Goal: Task Accomplishment & Management: Manage account settings

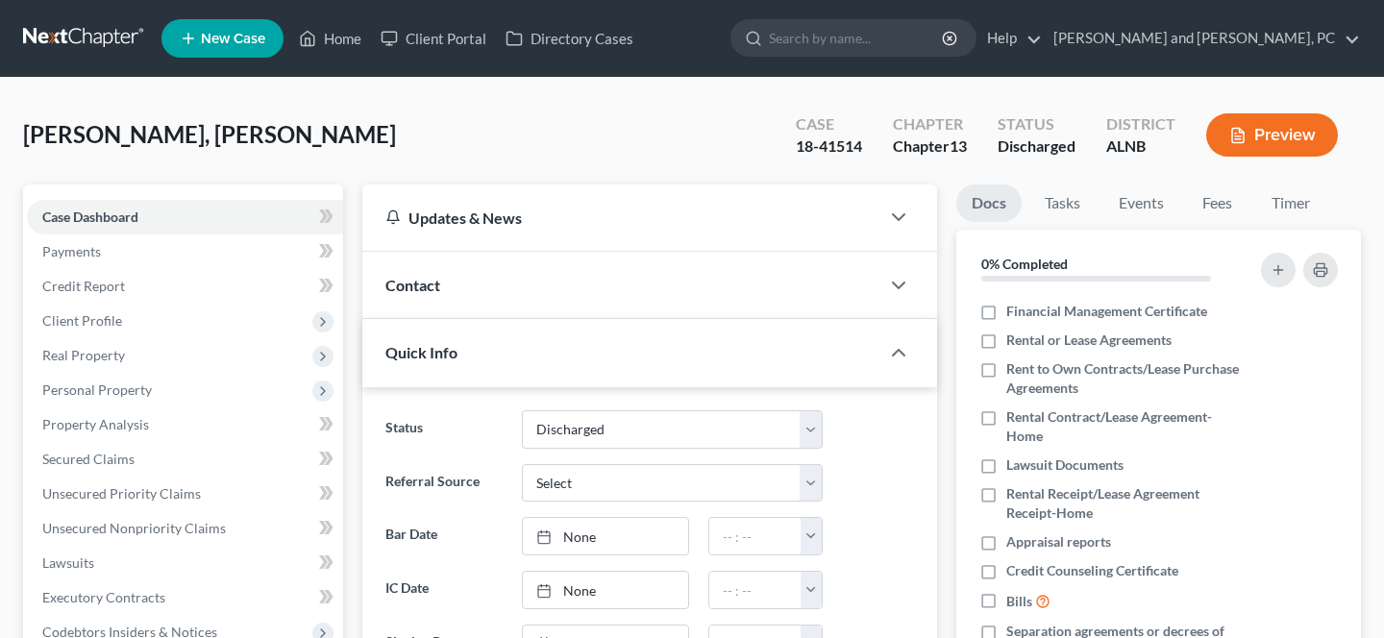
select select "0"
click at [1289, 50] on link "[PERSON_NAME] and [PERSON_NAME], PC" at bounding box center [1202, 38] width 316 height 35
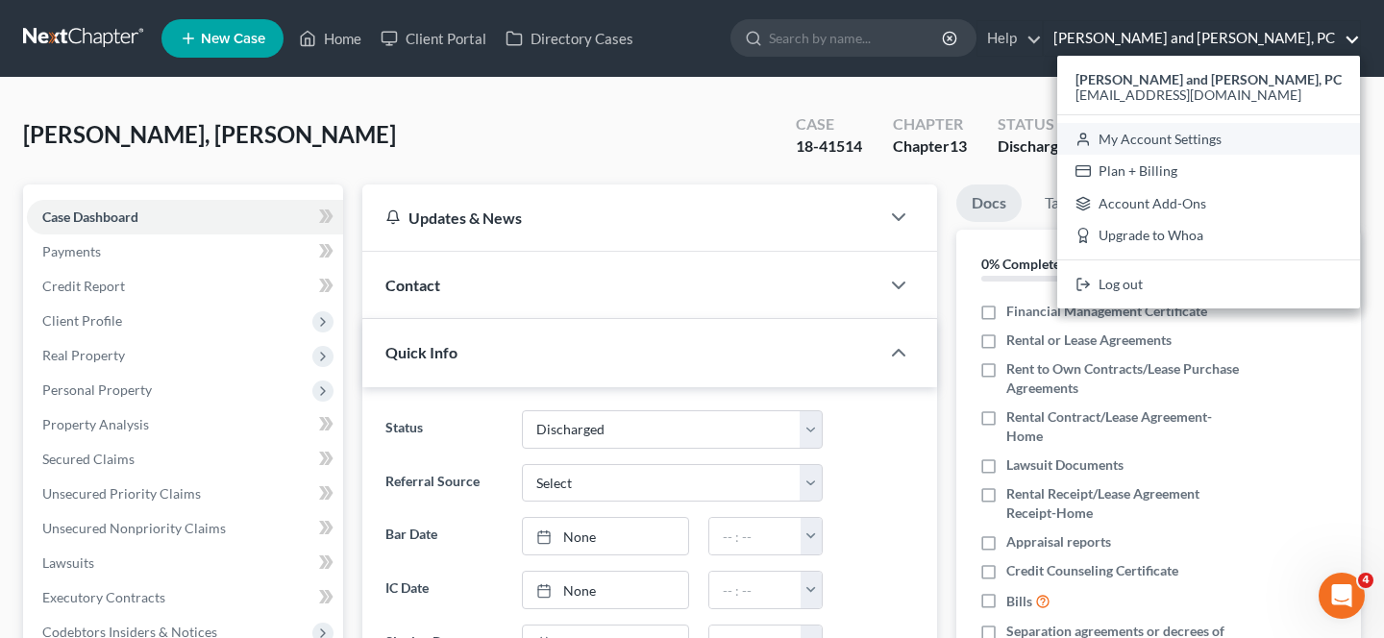
click at [1240, 134] on link "My Account Settings" at bounding box center [1208, 139] width 303 height 33
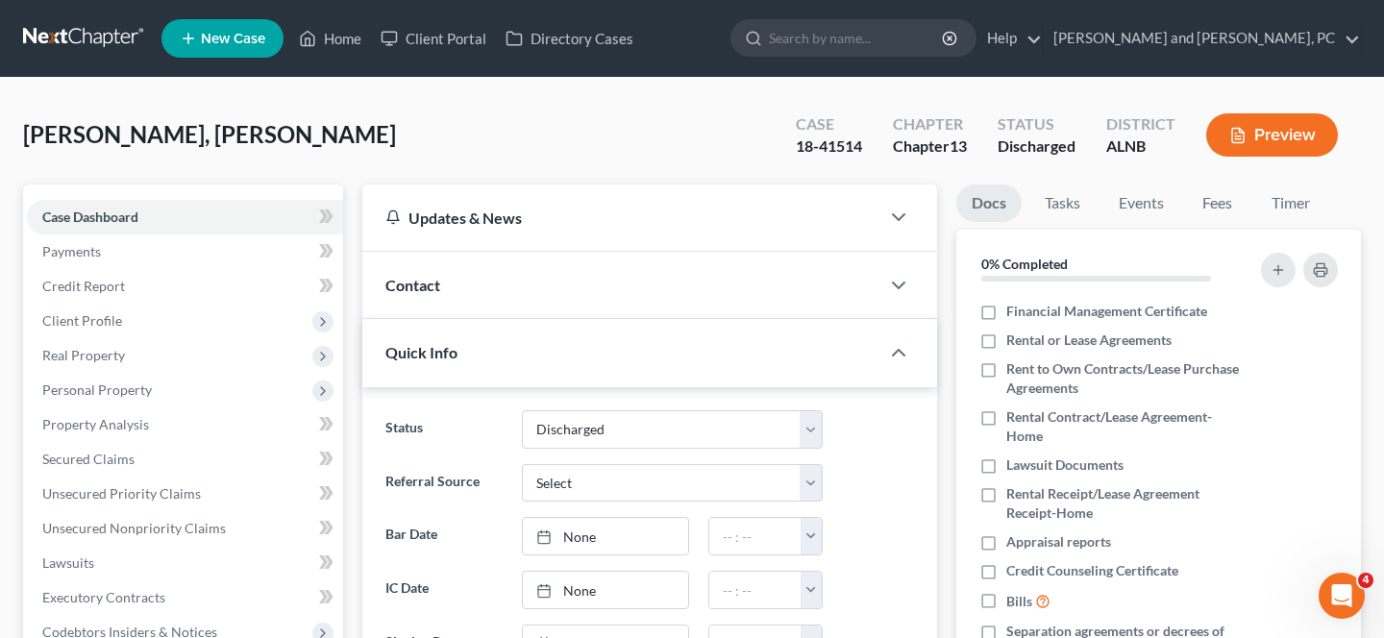
select select "1"
select select "23"
select select "0"
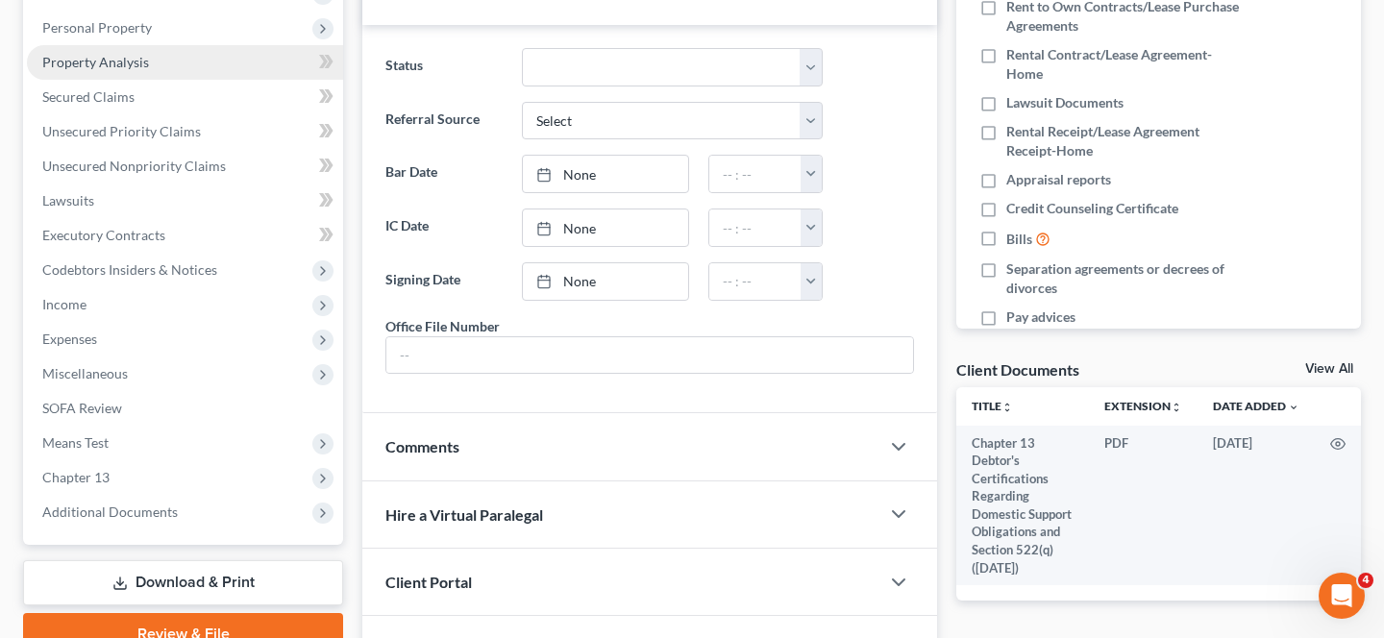
scroll to position [366, 0]
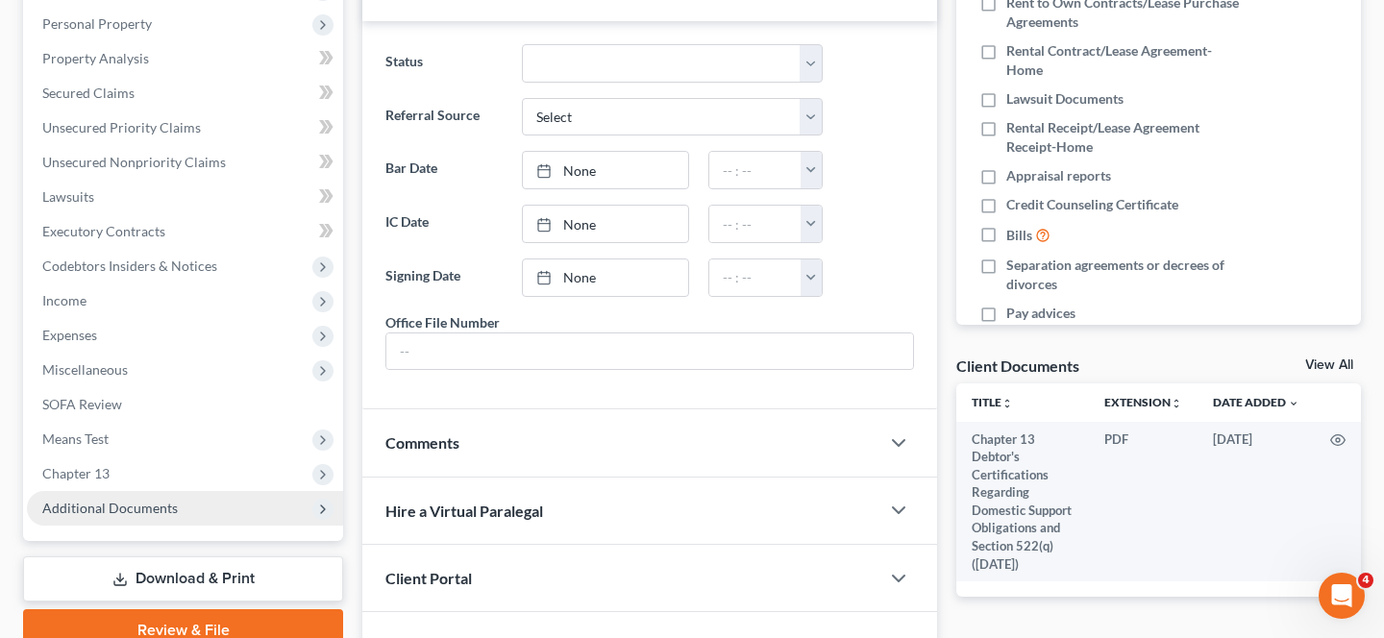
click at [139, 508] on span "Additional Documents" at bounding box center [110, 508] width 136 height 16
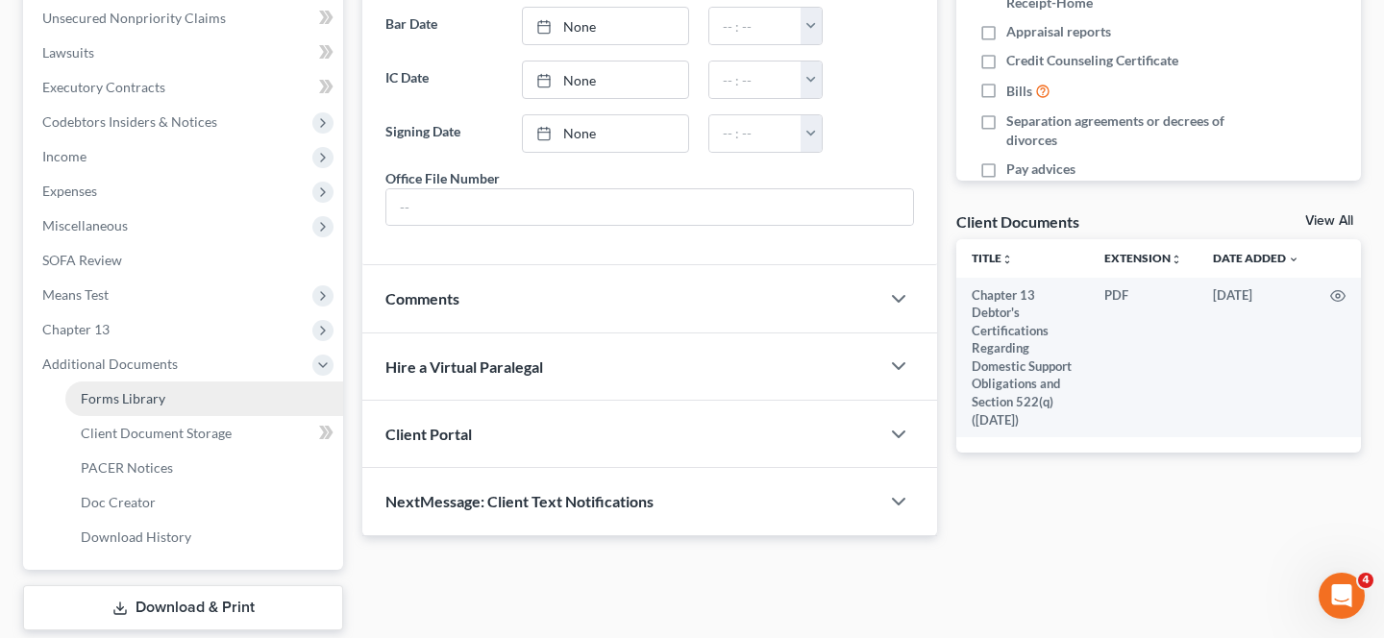
click at [152, 403] on span "Forms Library" at bounding box center [123, 398] width 85 height 16
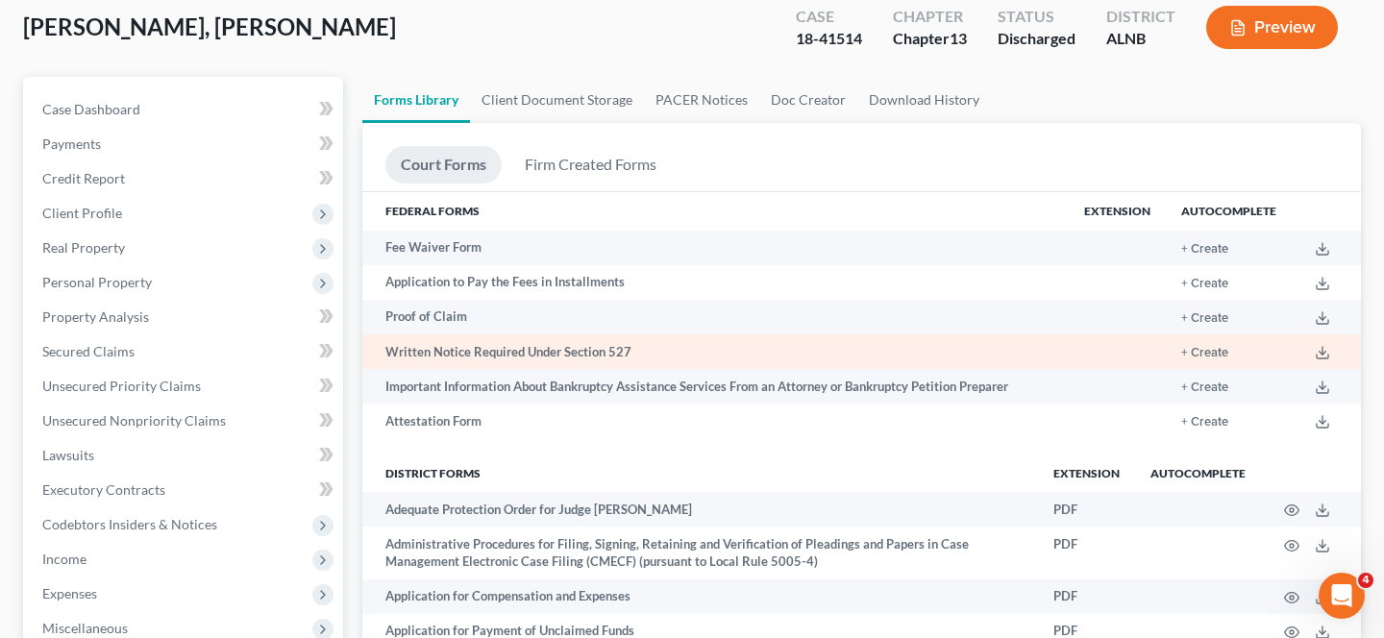
scroll to position [103, 0]
